Goal: Information Seeking & Learning: Learn about a topic

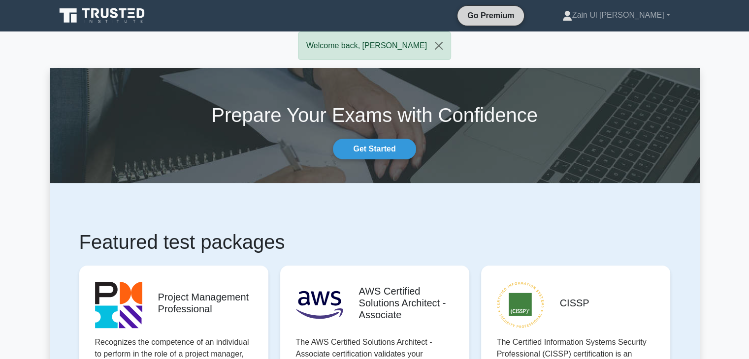
click at [520, 14] on link "Go Premium" at bounding box center [490, 15] width 59 height 12
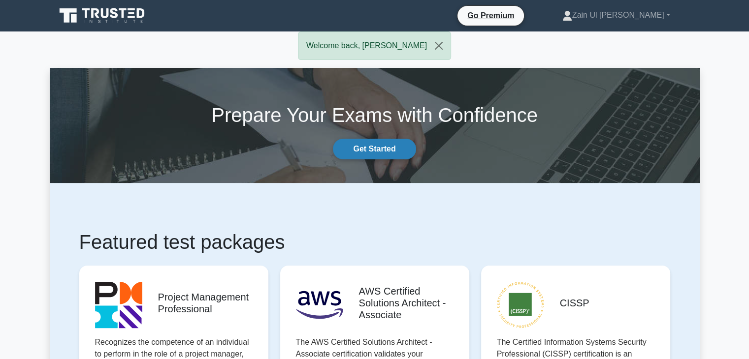
click at [372, 153] on link "Get Started" at bounding box center [374, 149] width 83 height 21
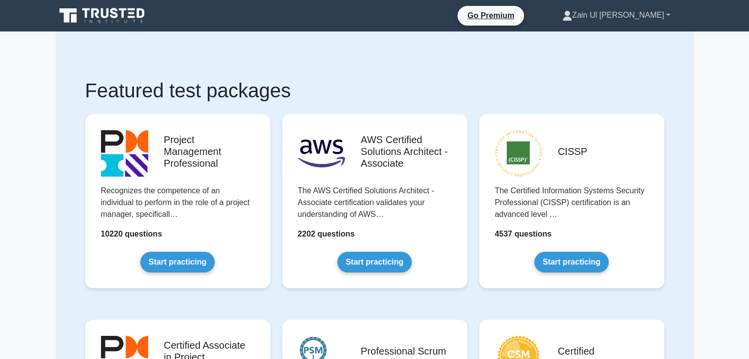
click at [664, 11] on link "Zain Ul [PERSON_NAME]" at bounding box center [616, 15] width 155 height 20
click at [667, 12] on link "Zain Ul [PERSON_NAME]" at bounding box center [616, 15] width 155 height 20
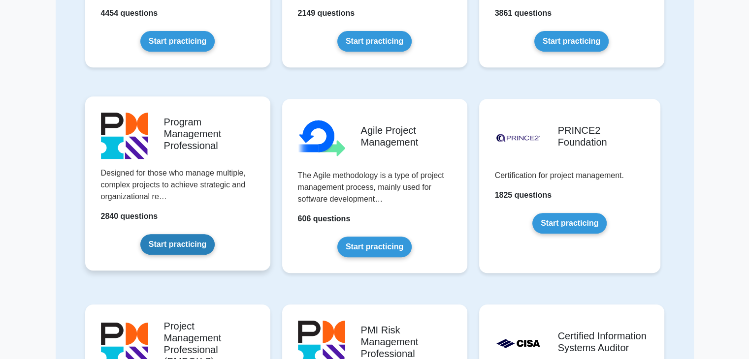
scroll to position [443, 0]
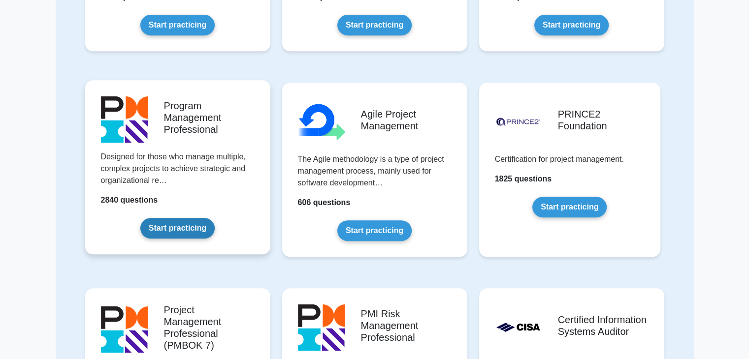
click at [187, 227] on link "Start practicing" at bounding box center [177, 228] width 74 height 21
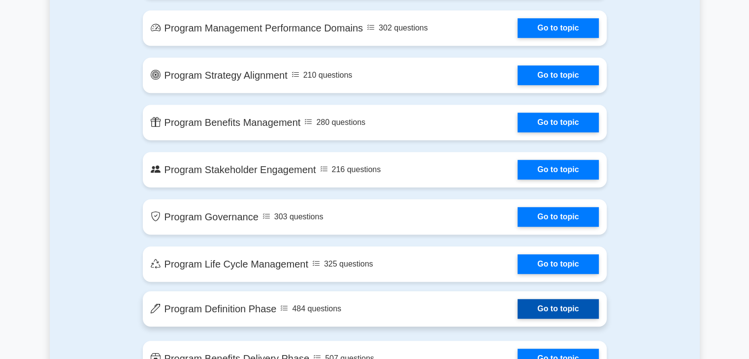
scroll to position [689, 0]
